Goal: Task Accomplishment & Management: Complete application form

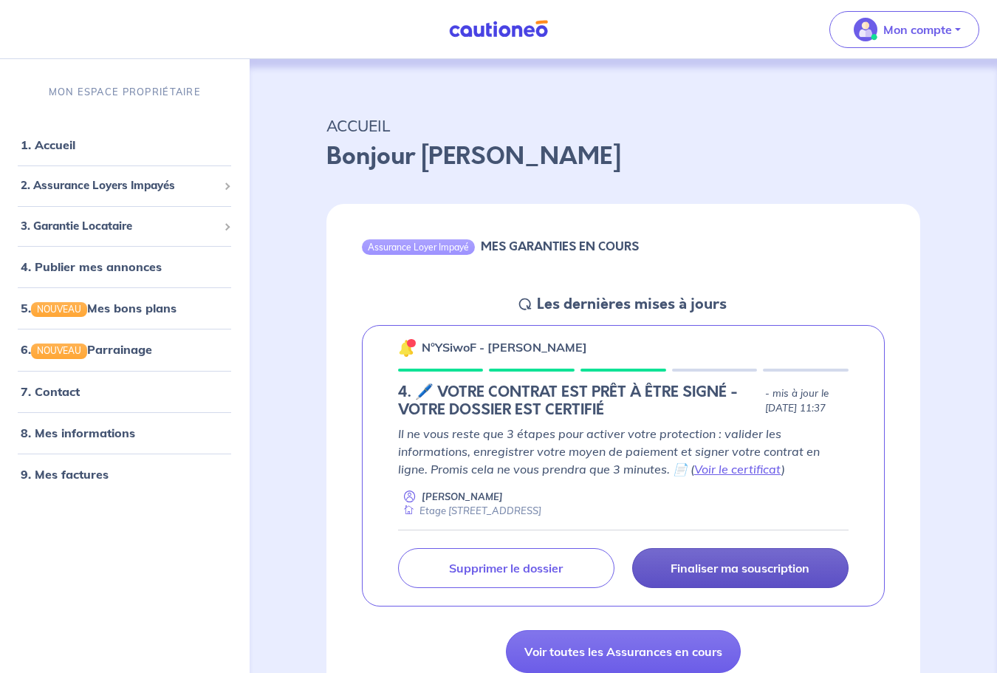
click at [695, 568] on p "Finaliser ma souscription" at bounding box center [739, 567] width 139 height 15
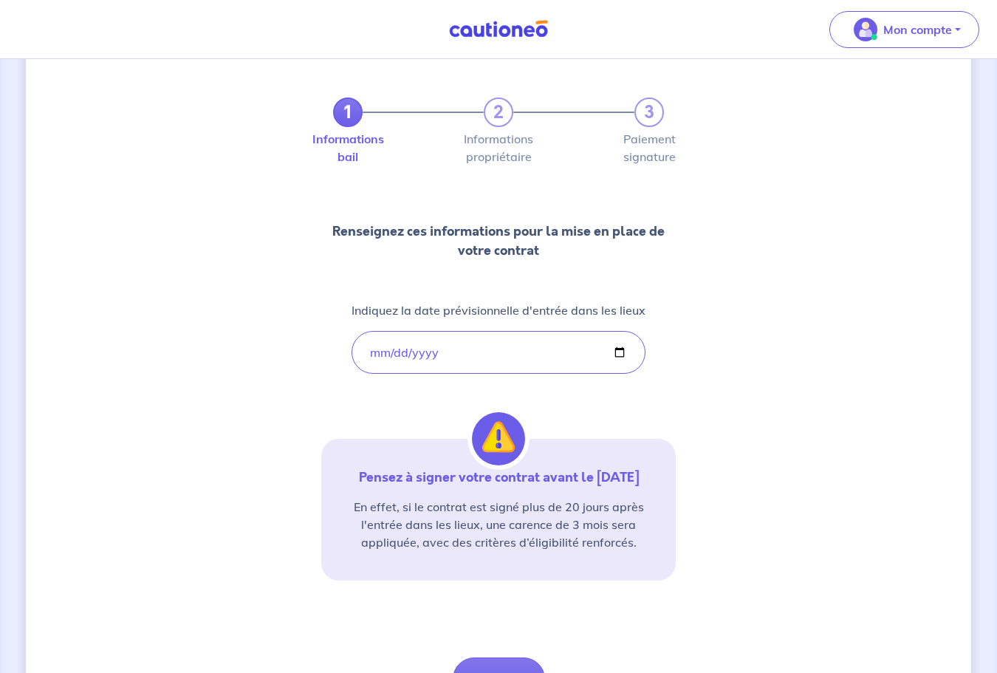
scroll to position [137, 0]
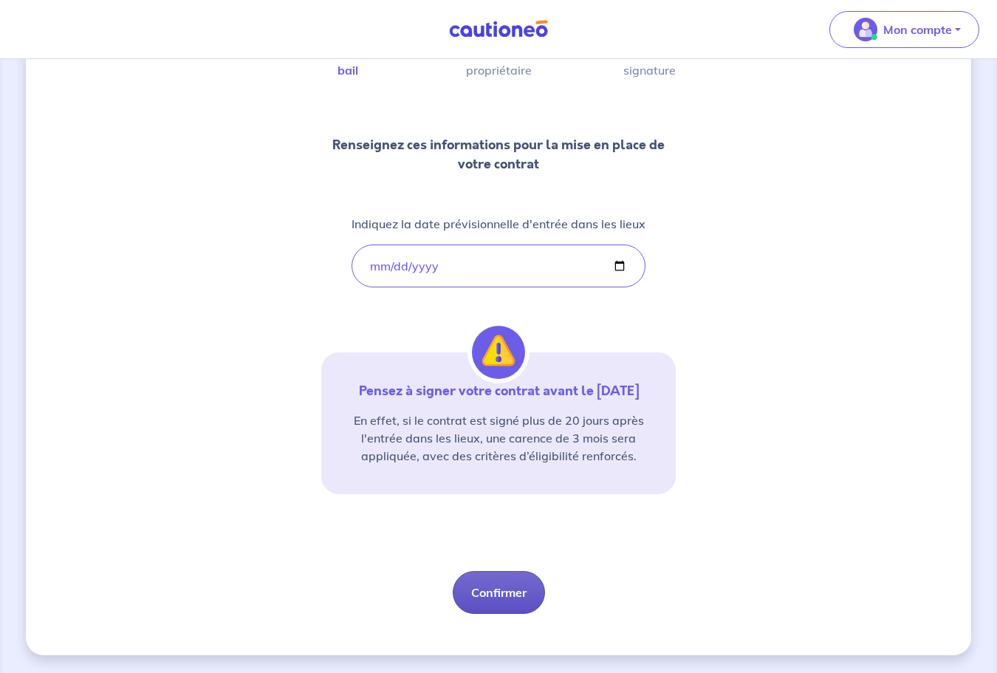
click at [513, 582] on button "Confirmer" at bounding box center [499, 592] width 92 height 43
select select "FR"
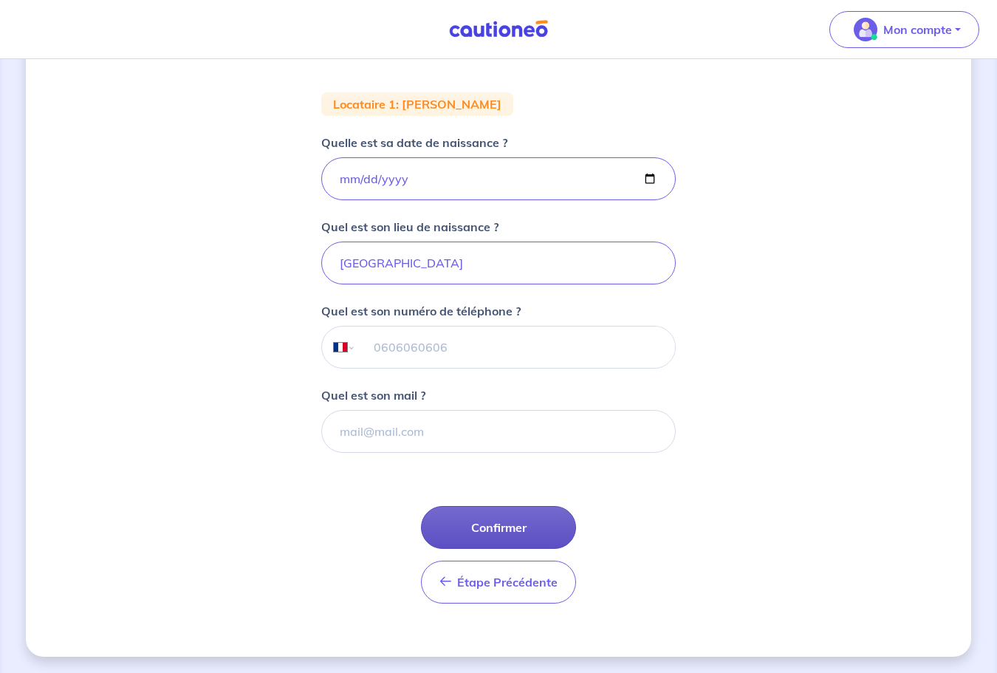
scroll to position [240, 0]
click at [506, 520] on button "Confirmer" at bounding box center [498, 525] width 155 height 43
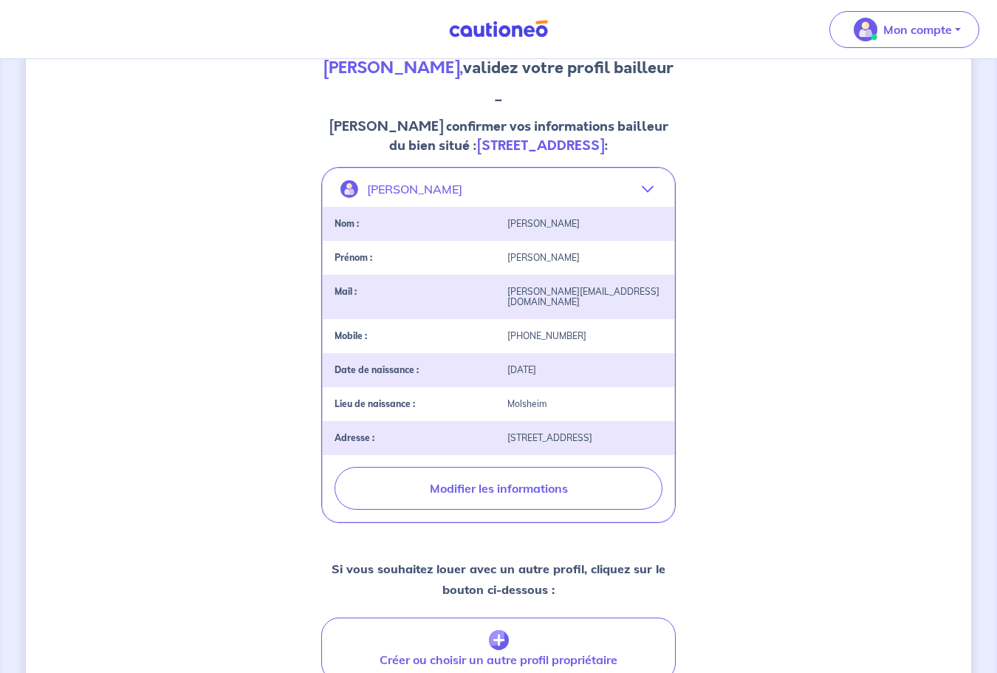
scroll to position [404, 0]
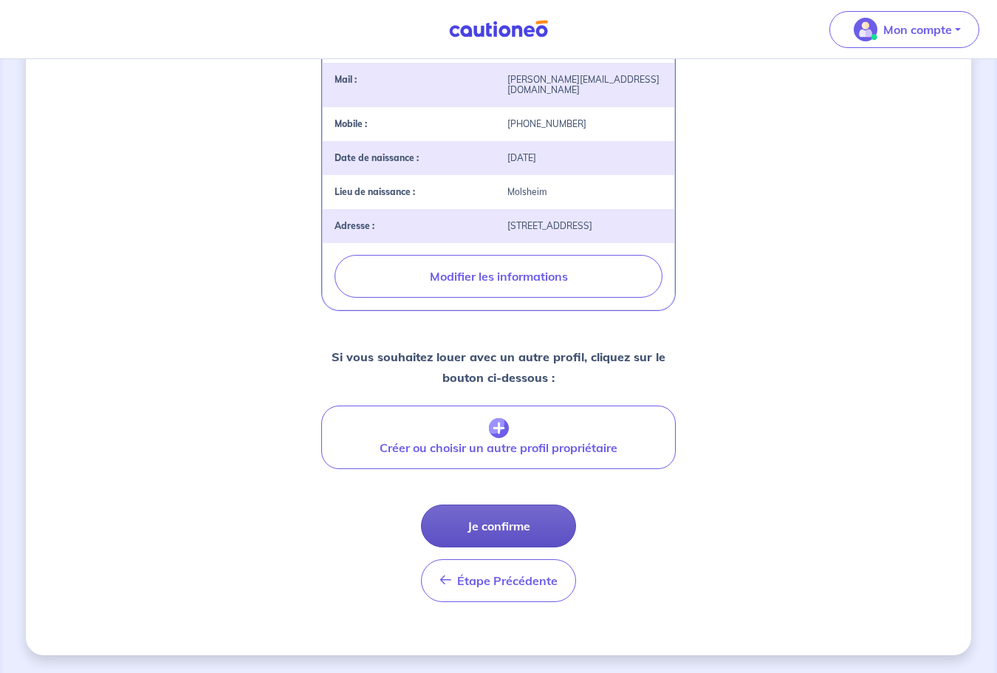
click at [525, 517] on button "Je confirme" at bounding box center [498, 525] width 155 height 43
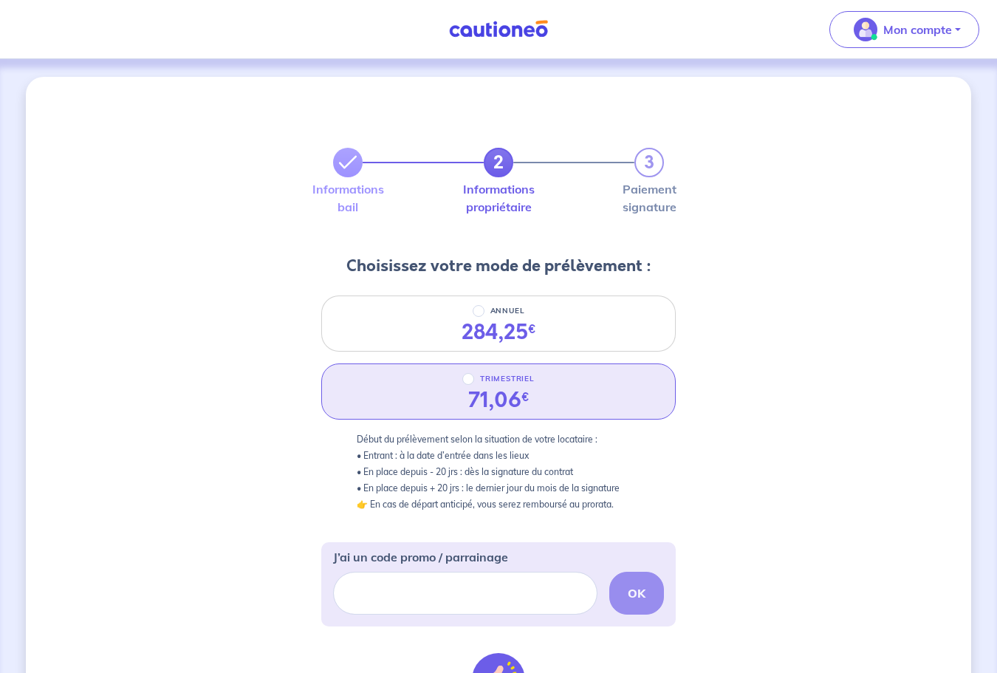
click at [506, 377] on p "TRIMESTRIEL" at bounding box center [507, 379] width 55 height 18
radio input "true"
click at [474, 377] on input "TRIMESTRIEL" at bounding box center [468, 379] width 12 height 12
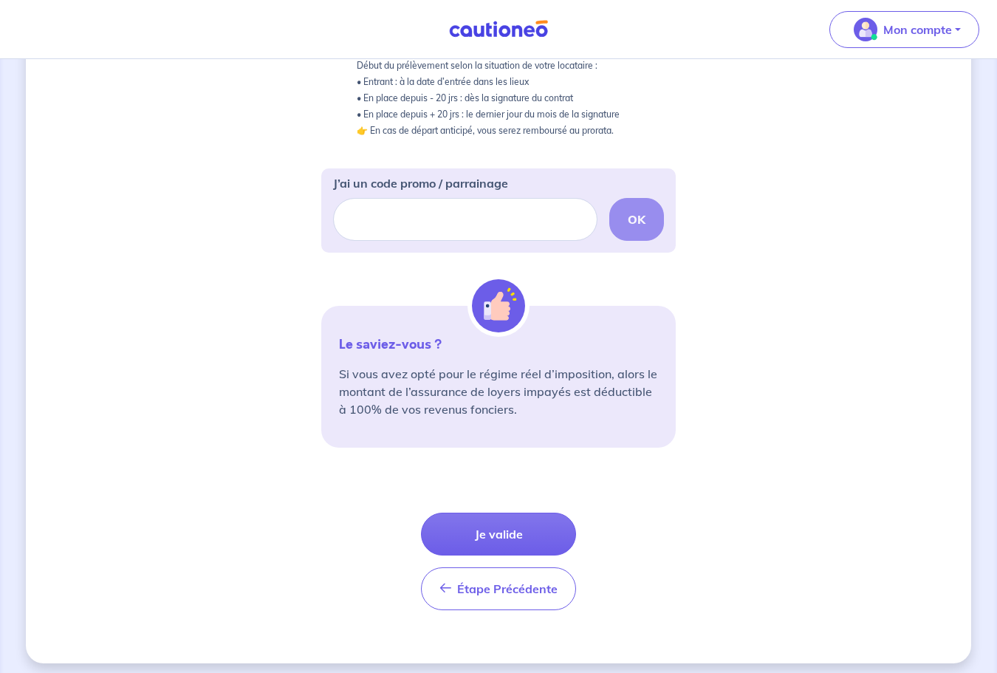
scroll to position [382, 0]
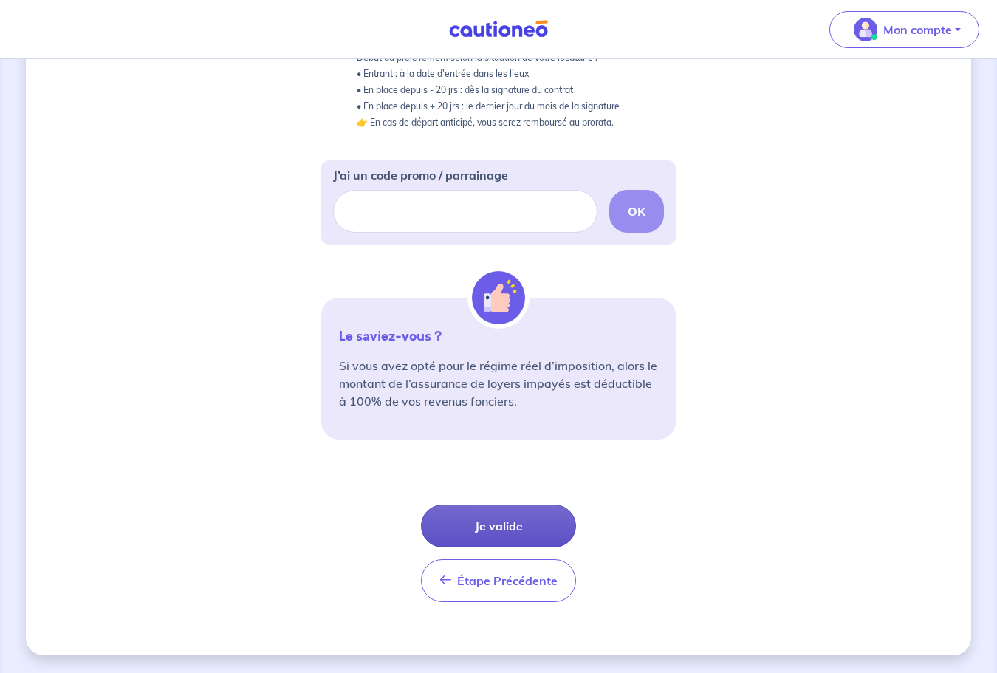
click at [523, 537] on button "Je valide" at bounding box center [498, 525] width 155 height 43
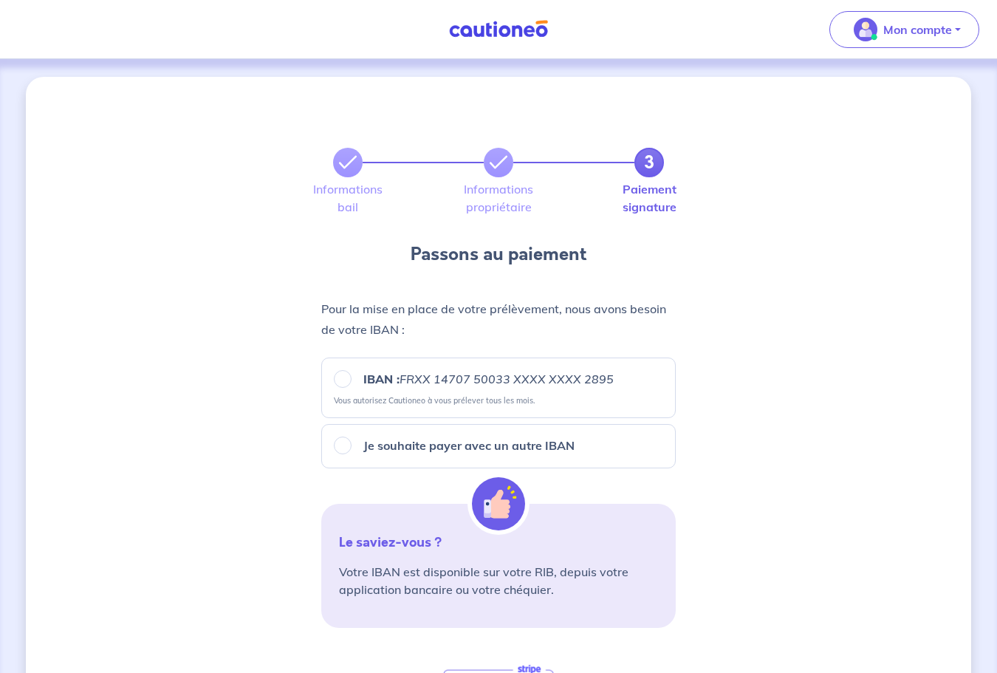
click at [427, 383] on em "FRXX 14707 50033 XXXX XXXX 2895" at bounding box center [506, 378] width 214 height 15
click at [351, 383] on input "IBAN : FRXX [FINANCIAL_ID] XXXX XXXX 2895" at bounding box center [343, 379] width 18 height 18
radio input "true"
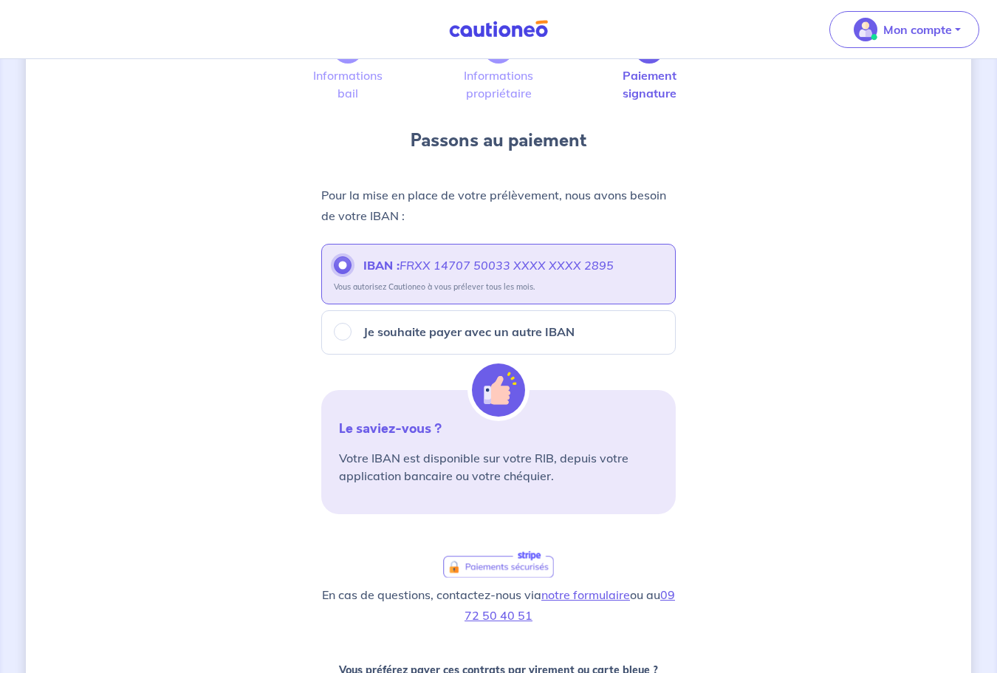
scroll to position [359, 0]
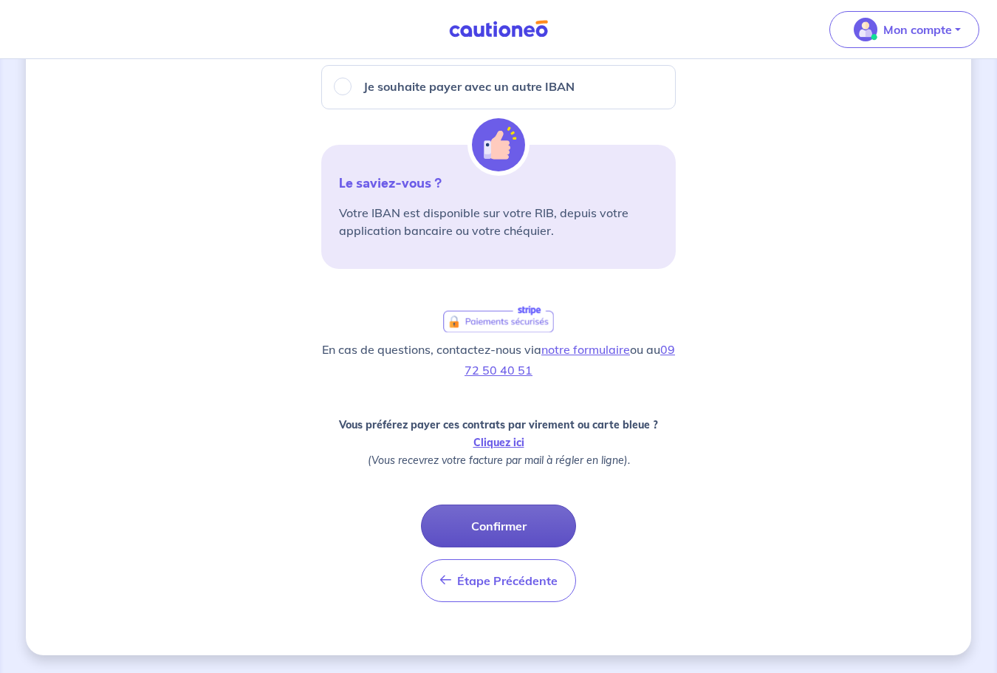
click at [526, 533] on button "Confirmer" at bounding box center [498, 525] width 155 height 43
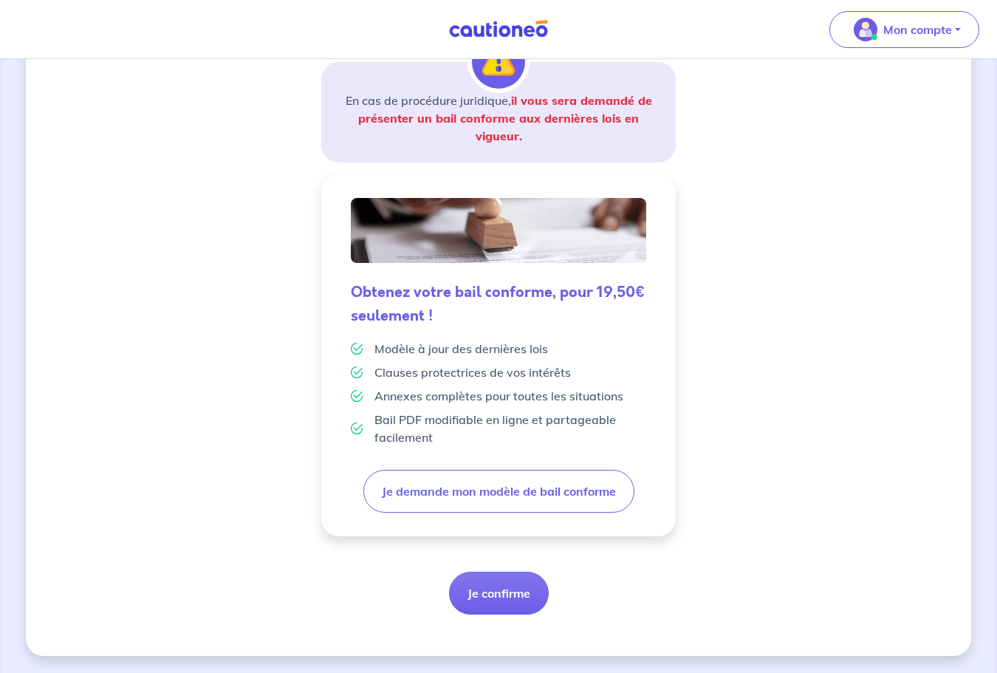
scroll to position [258, 0]
